Goal: Task Accomplishment & Management: Use online tool/utility

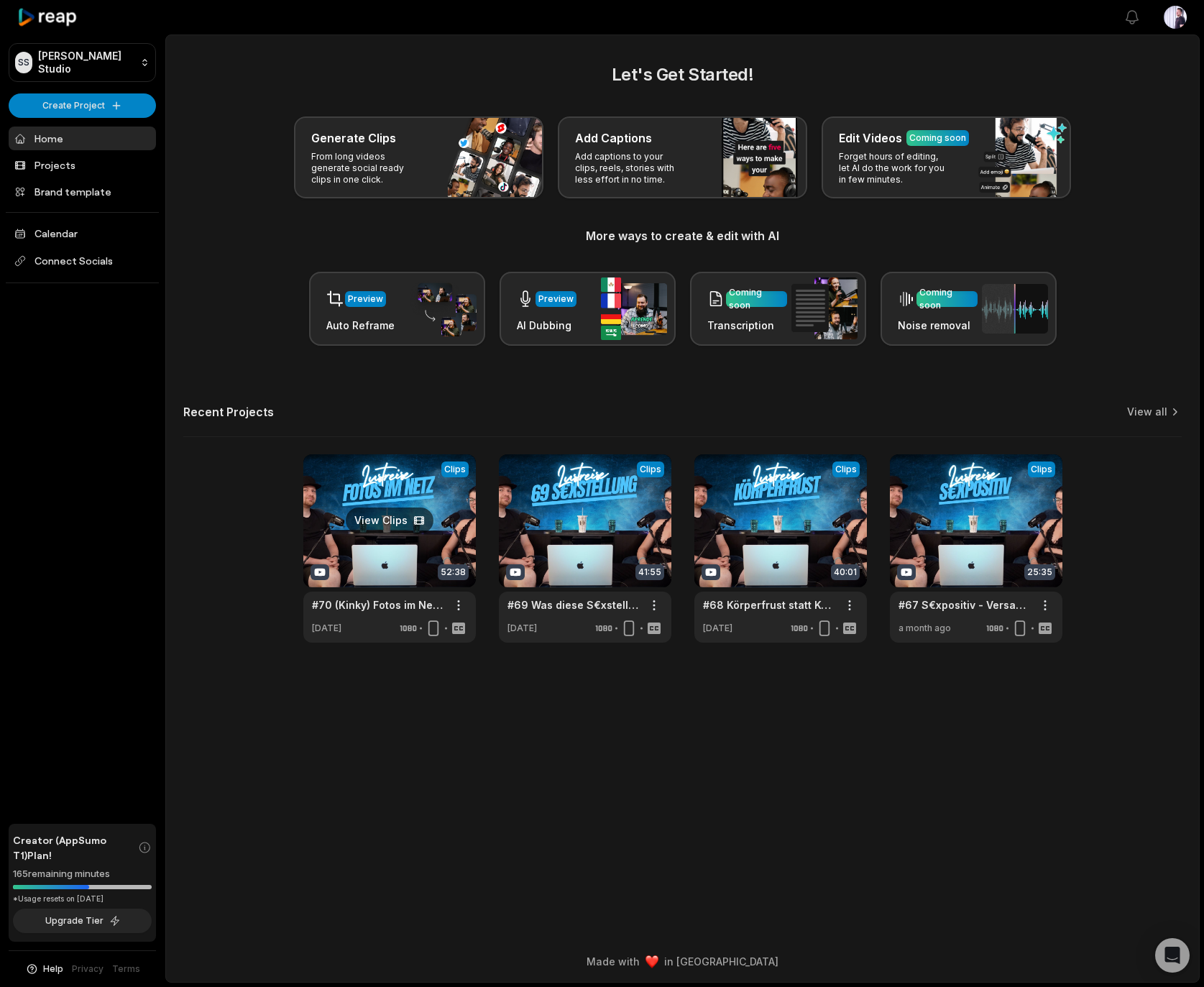
click at [387, 483] on link at bounding box center [390, 549] width 173 height 188
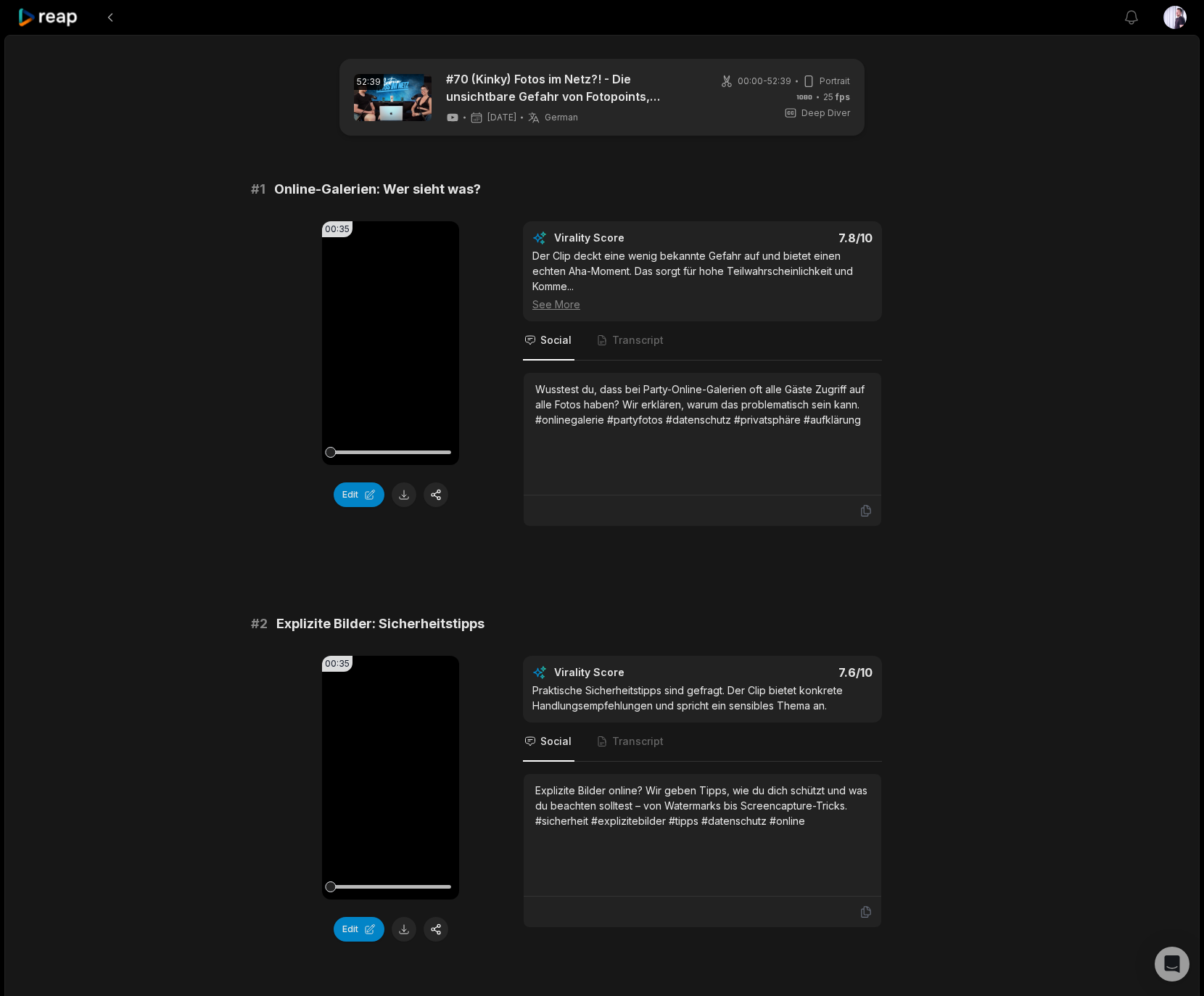
click at [353, 510] on div "00:35 Your browser does not support mp4 format. Edit" at bounding box center [390, 374] width 137 height 305
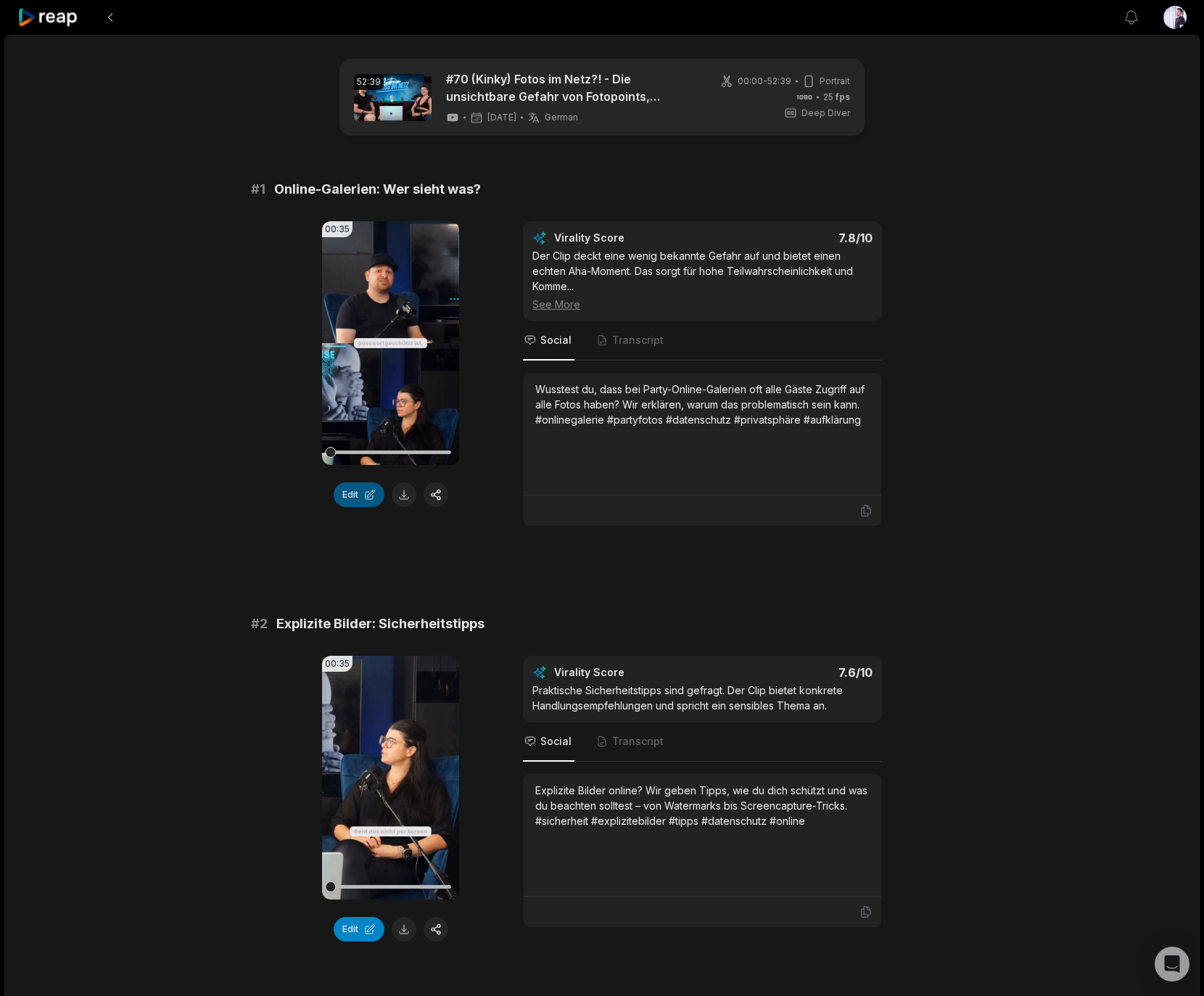
click at [346, 506] on button "Edit" at bounding box center [359, 495] width 51 height 24
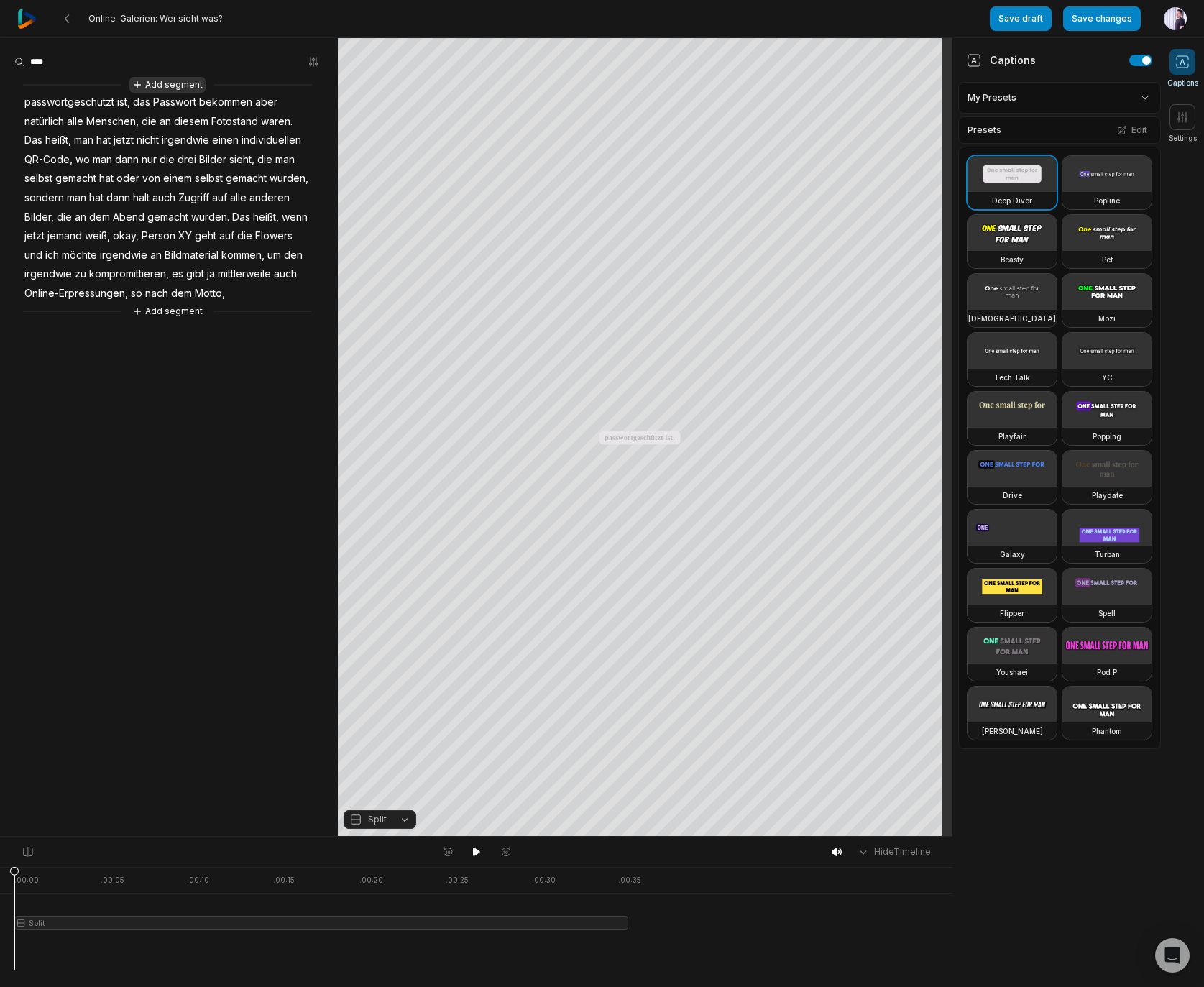
click at [182, 86] on button "Add segment" at bounding box center [168, 85] width 76 height 16
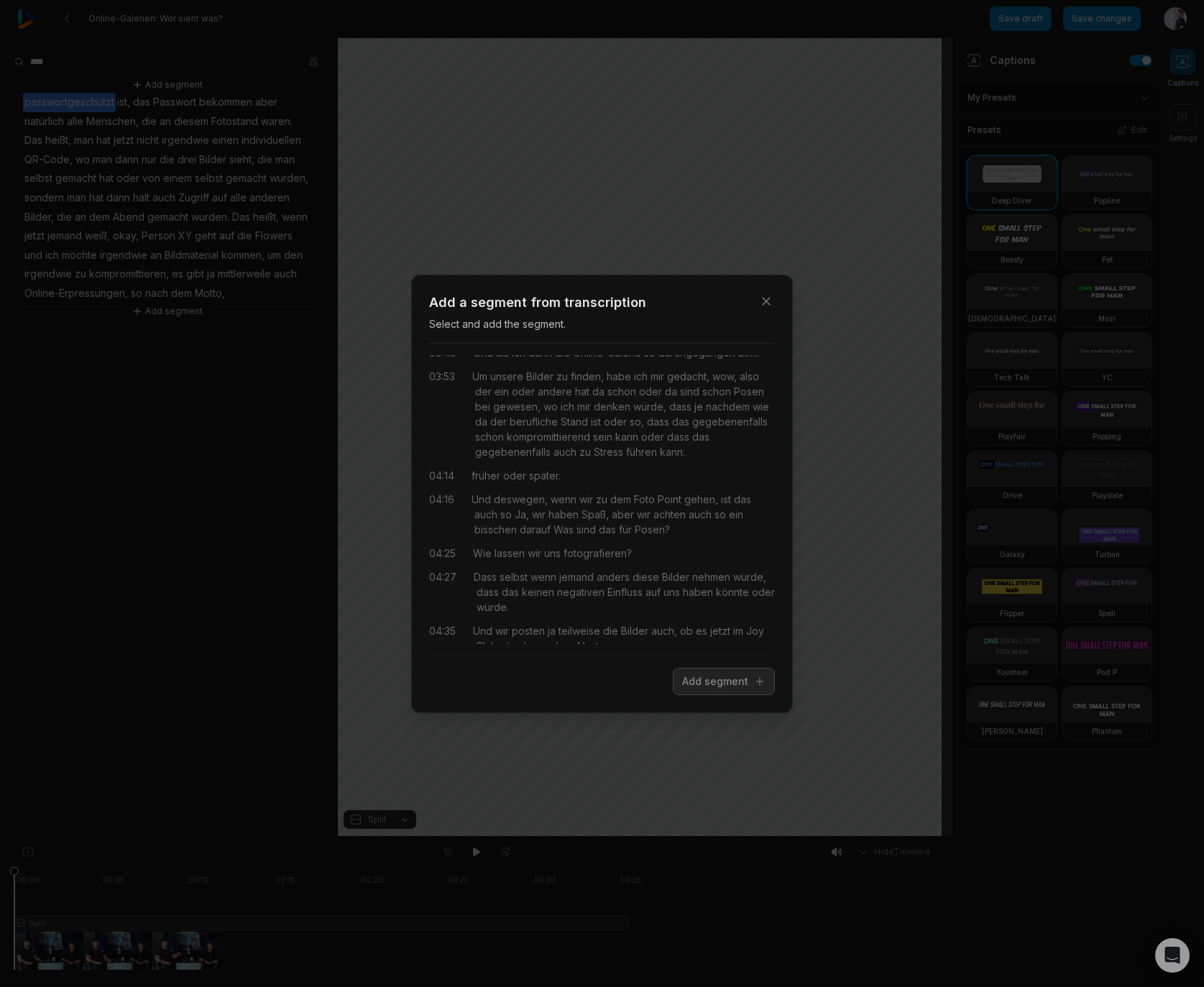
scroll to position [1908, 0]
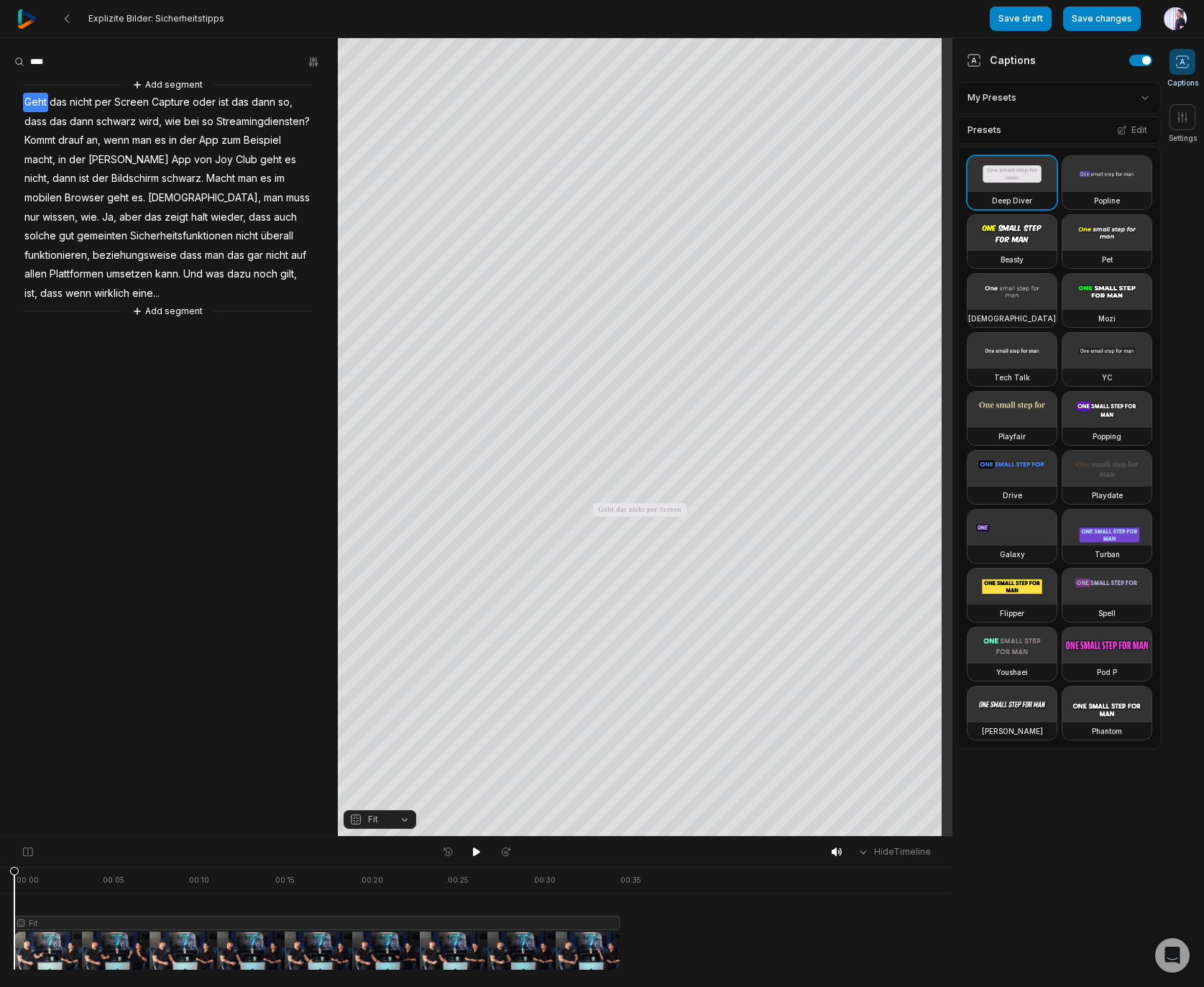
click at [164, 307] on button "Add segment" at bounding box center [168, 311] width 76 height 16
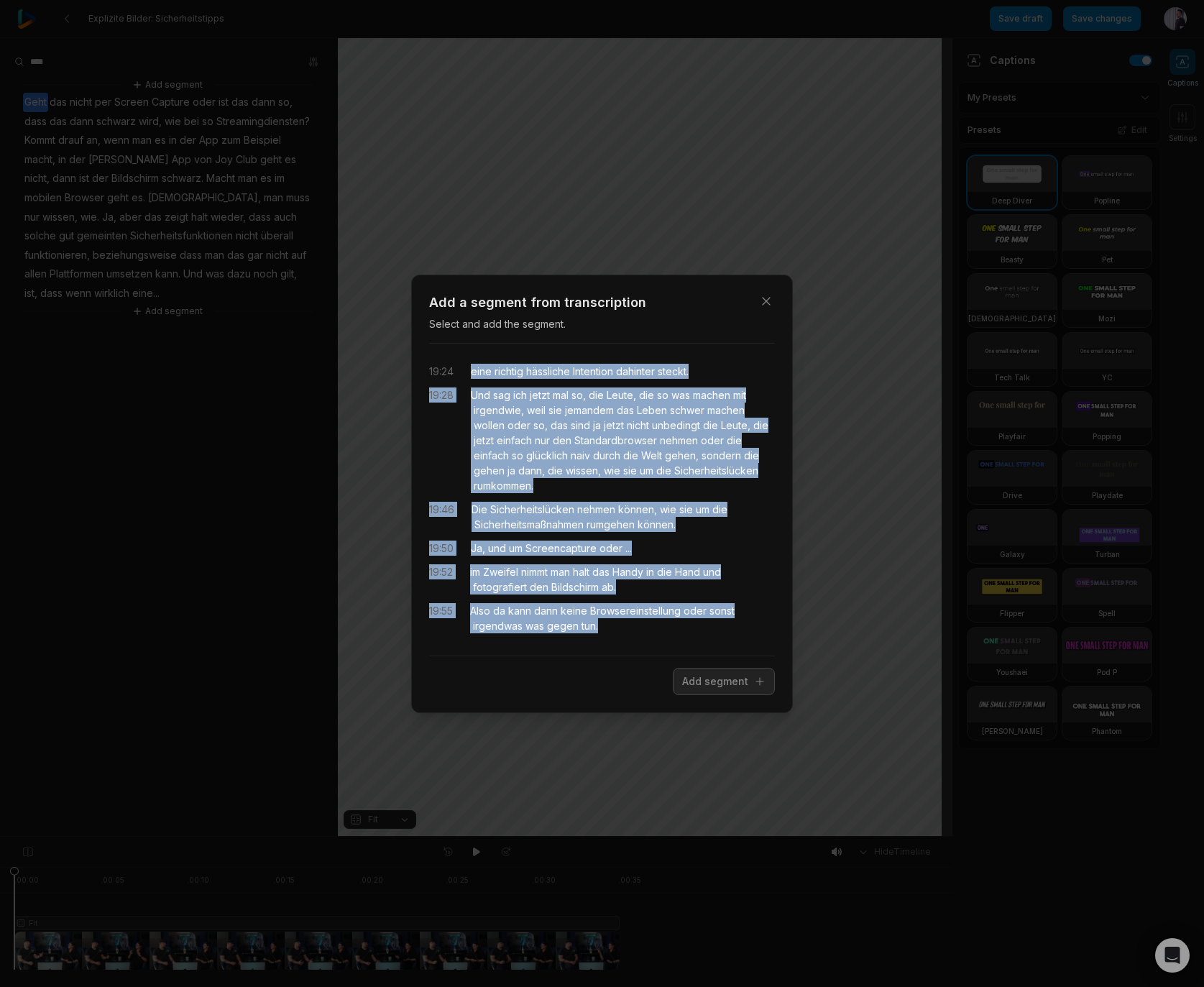
drag, startPoint x: 475, startPoint y: 366, endPoint x: 617, endPoint y: 621, distance: 291.9
click at [617, 621] on div "19:24 eine richtig hässliche Intention dahinter steckt. 19:28 Und sag ich jetzt…" at bounding box center [602, 500] width 346 height 289
click at [764, 690] on button "Add segment" at bounding box center [724, 682] width 102 height 28
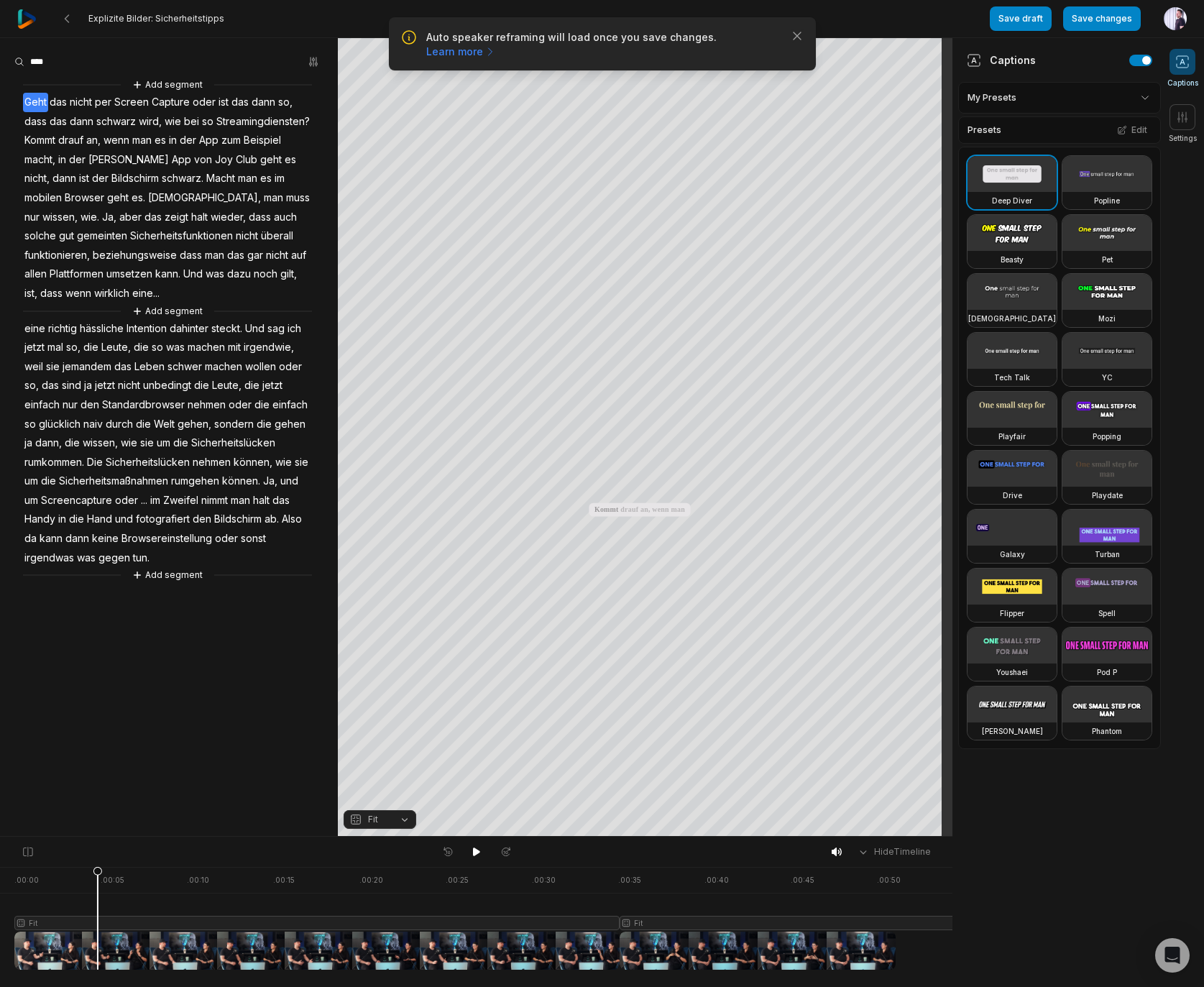
click at [98, 958] on div at bounding box center [636, 918] width 1243 height 103
click at [93, 925] on icon at bounding box center [98, 921] width 9 height 109
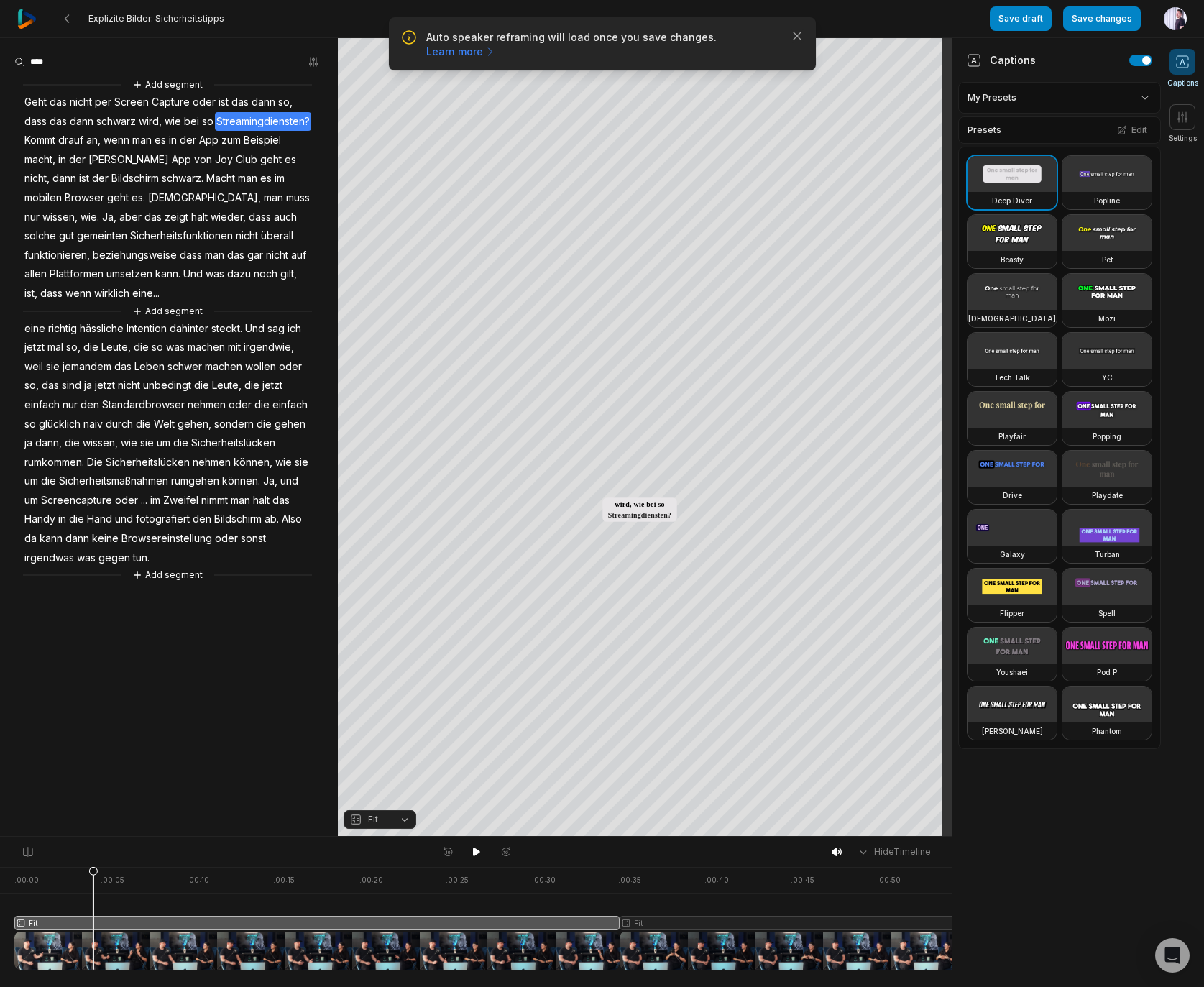
click at [381, 817] on span "Fit" at bounding box center [368, 819] width 38 height 13
click at [372, 757] on div "Split" at bounding box center [380, 760] width 73 height 19
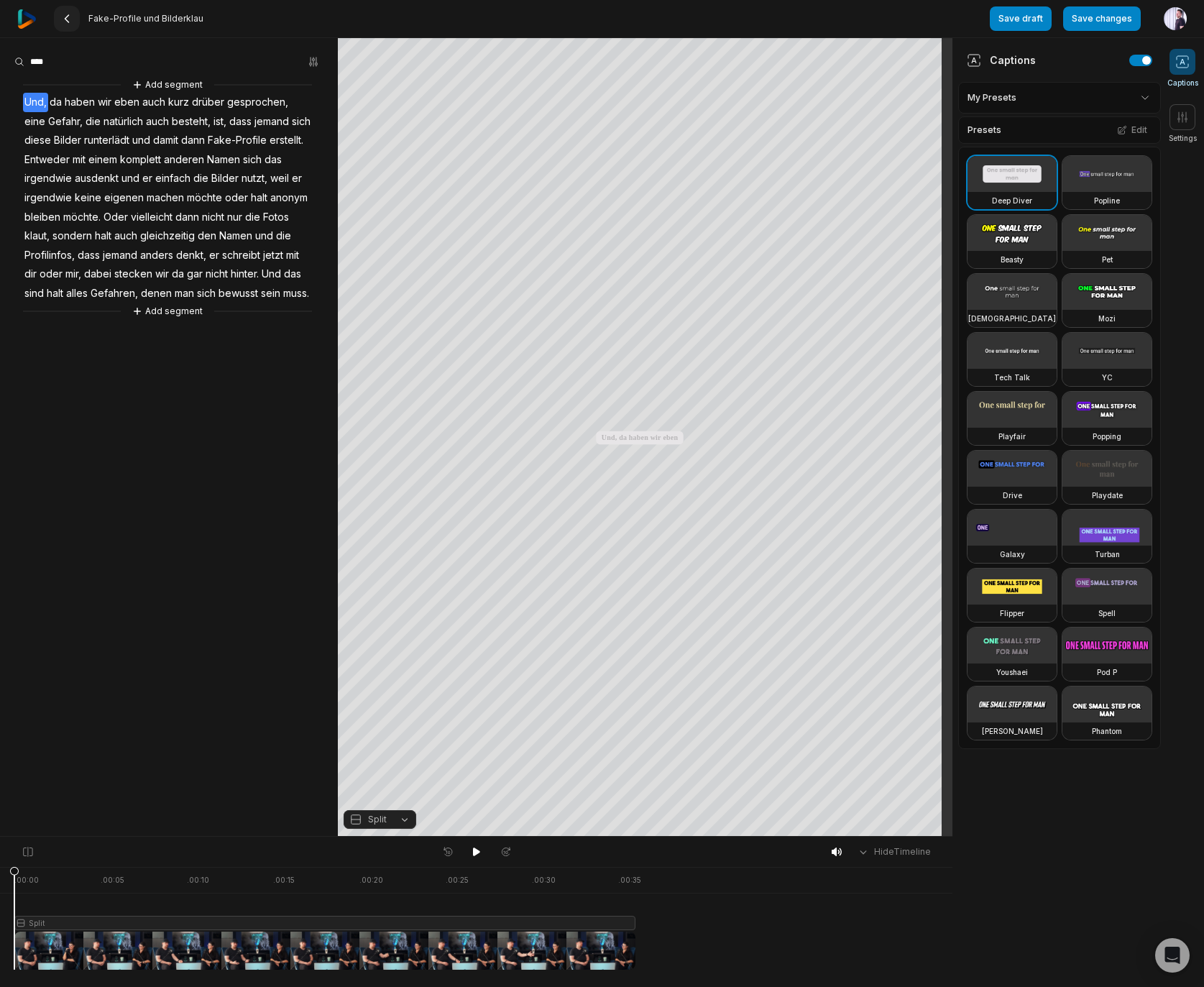
click at [65, 8] on button at bounding box center [67, 19] width 26 height 26
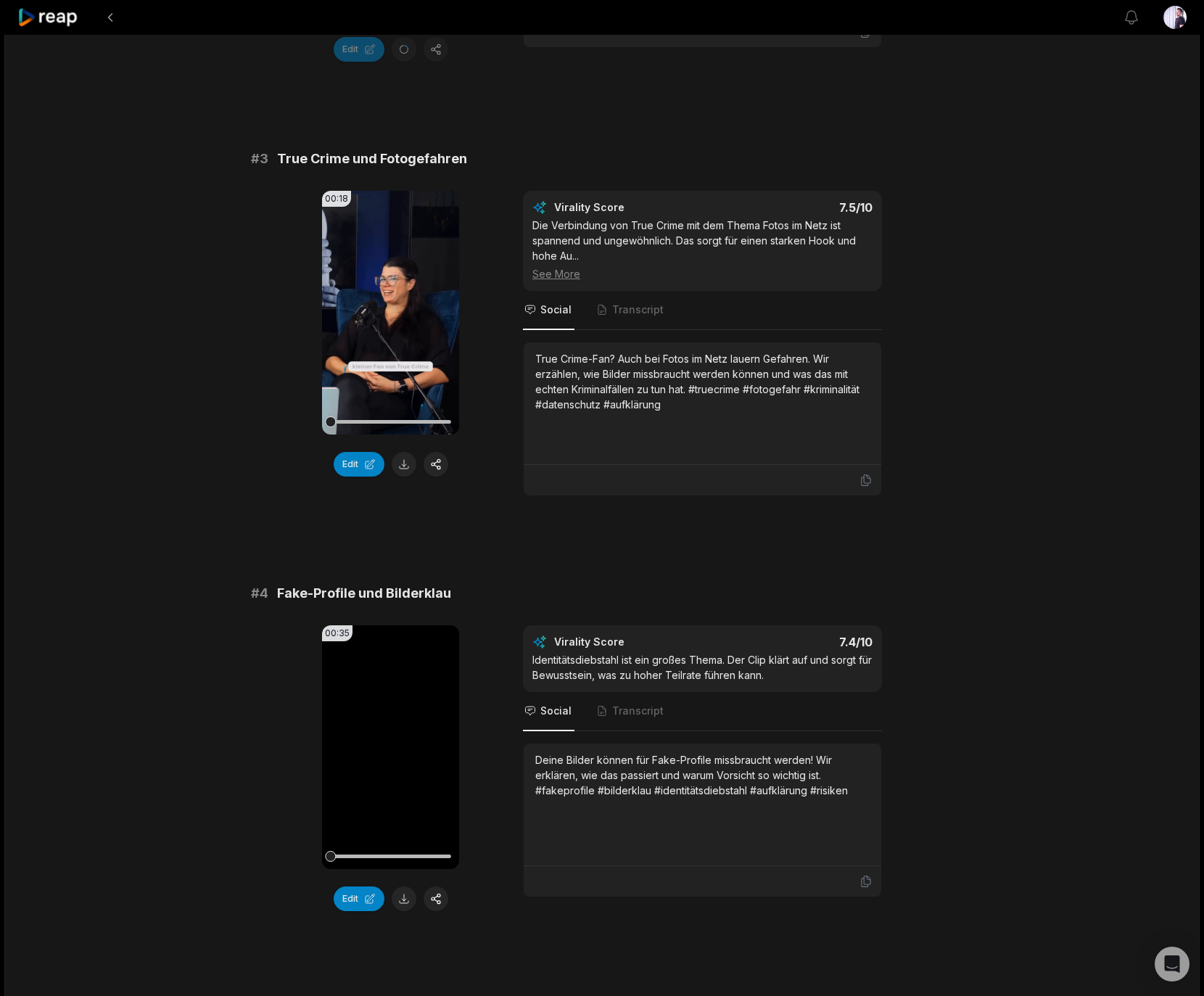
scroll to position [1041, 0]
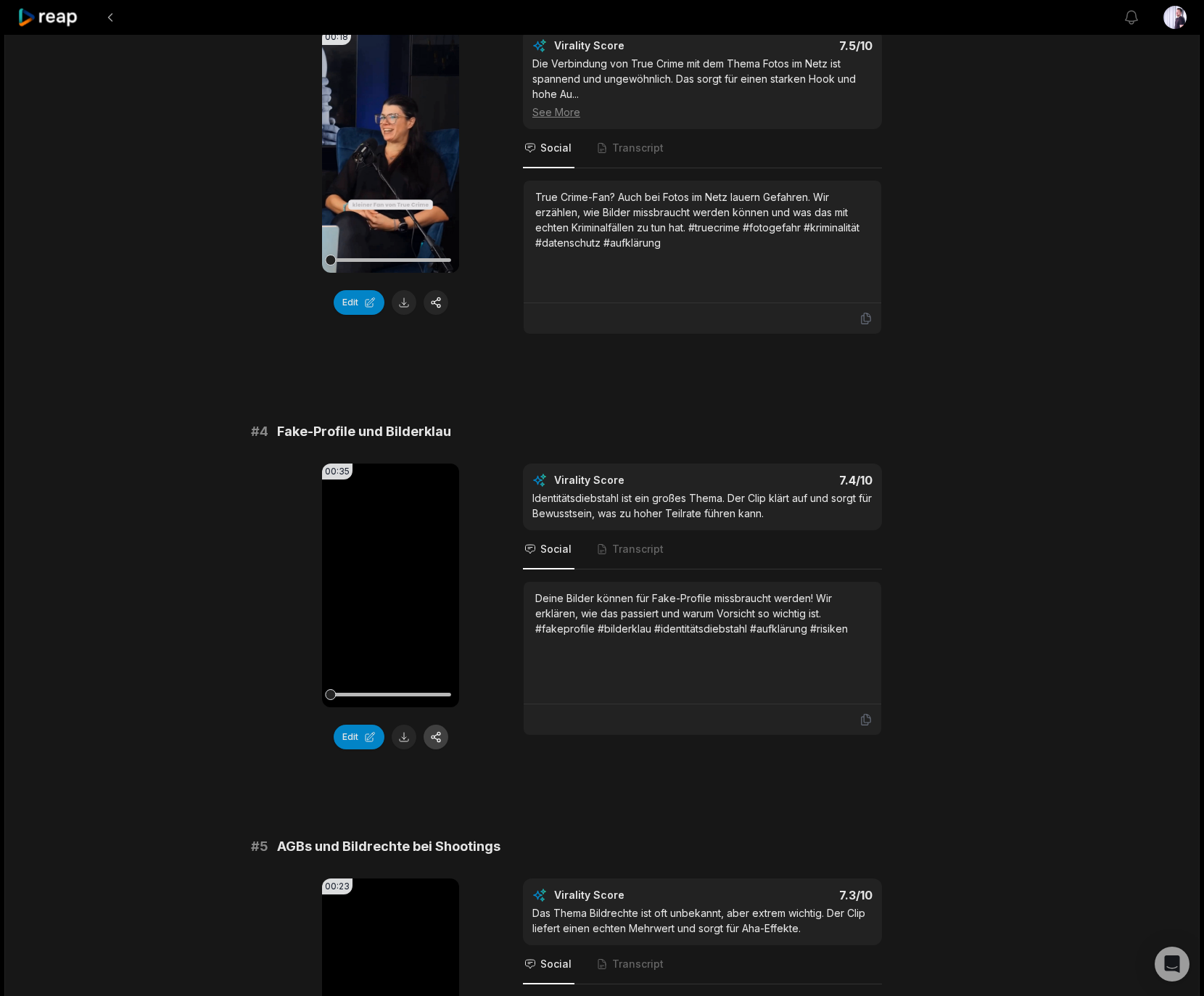
click at [438, 725] on button "button" at bounding box center [436, 737] width 24 height 24
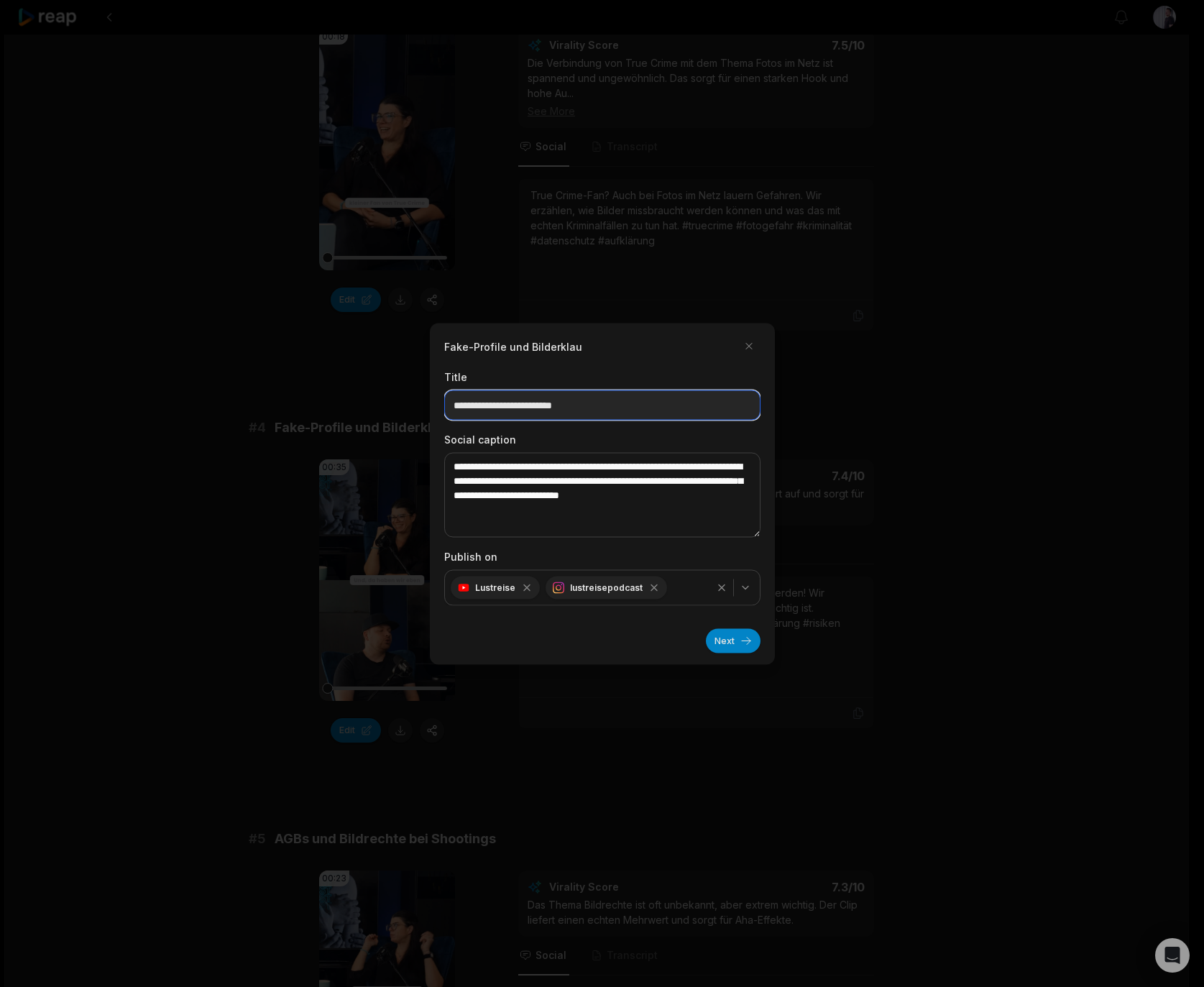
click at [627, 399] on input "**********" at bounding box center [602, 404] width 316 height 30
type input "**********"
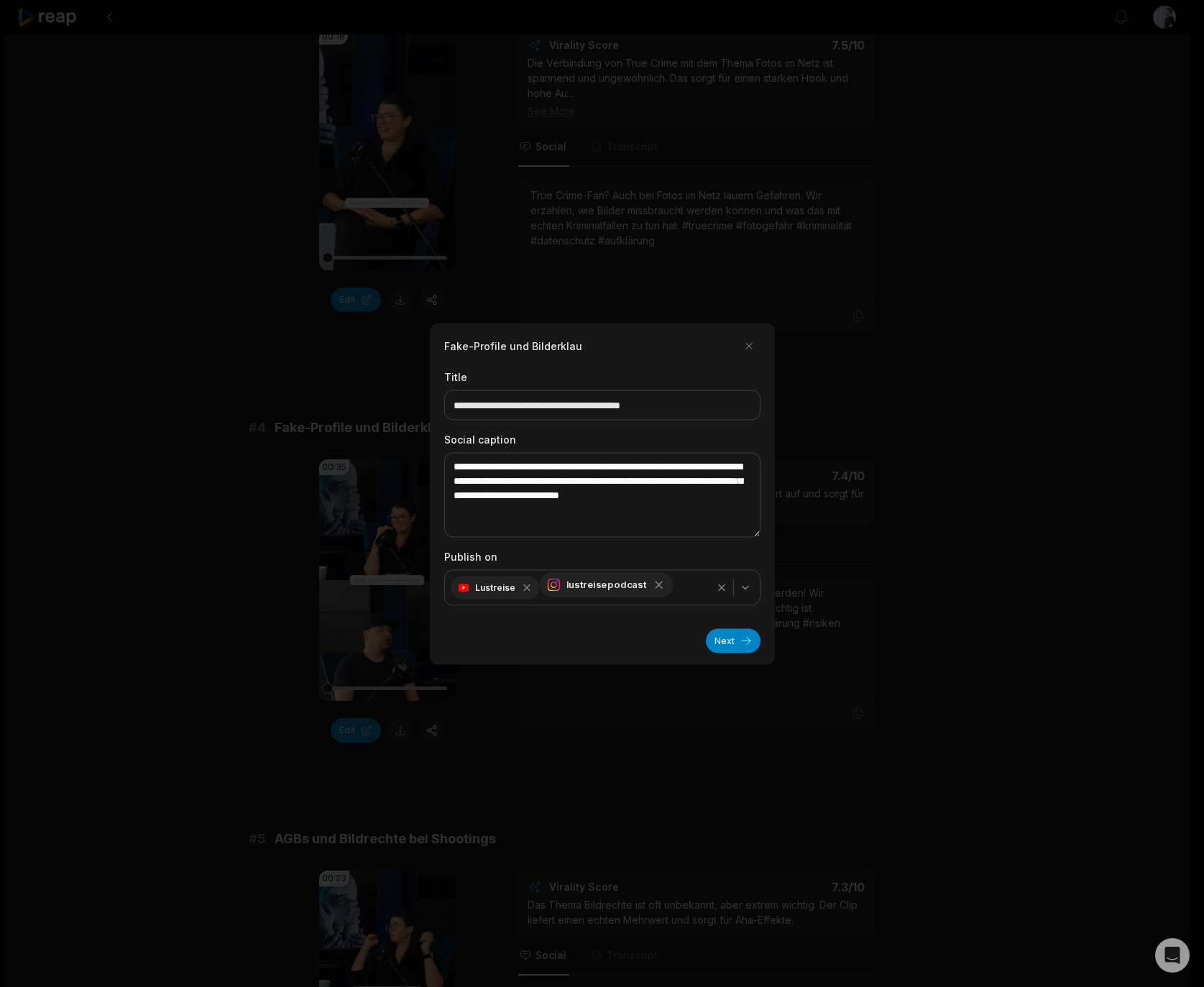
click at [652, 583] on icon "button" at bounding box center [658, 584] width 13 height 13
click at [734, 639] on button "Next" at bounding box center [733, 640] width 54 height 24
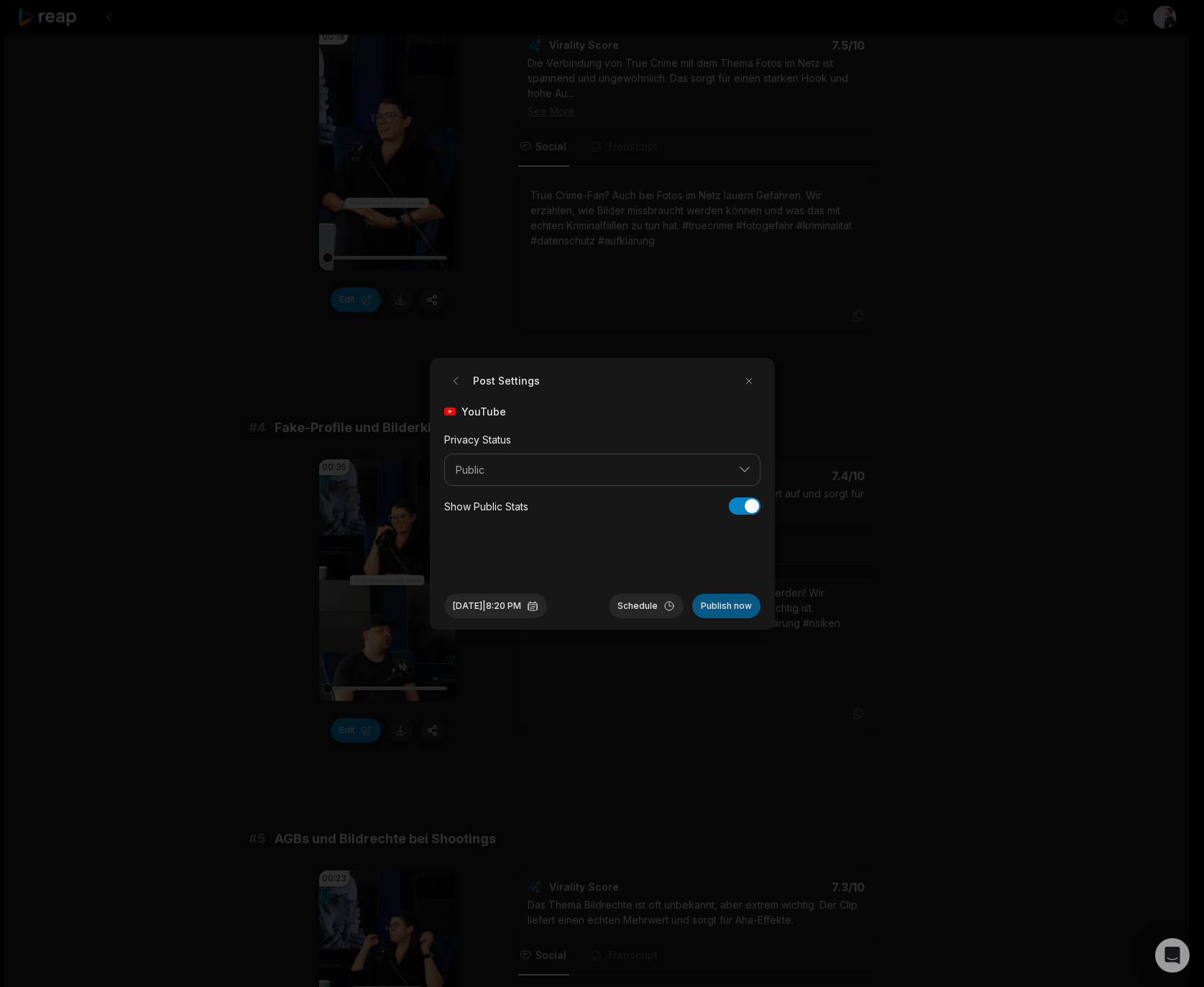
click at [722, 609] on button "Publish now" at bounding box center [726, 606] width 68 height 24
